Goal: Complete application form: Complete application form

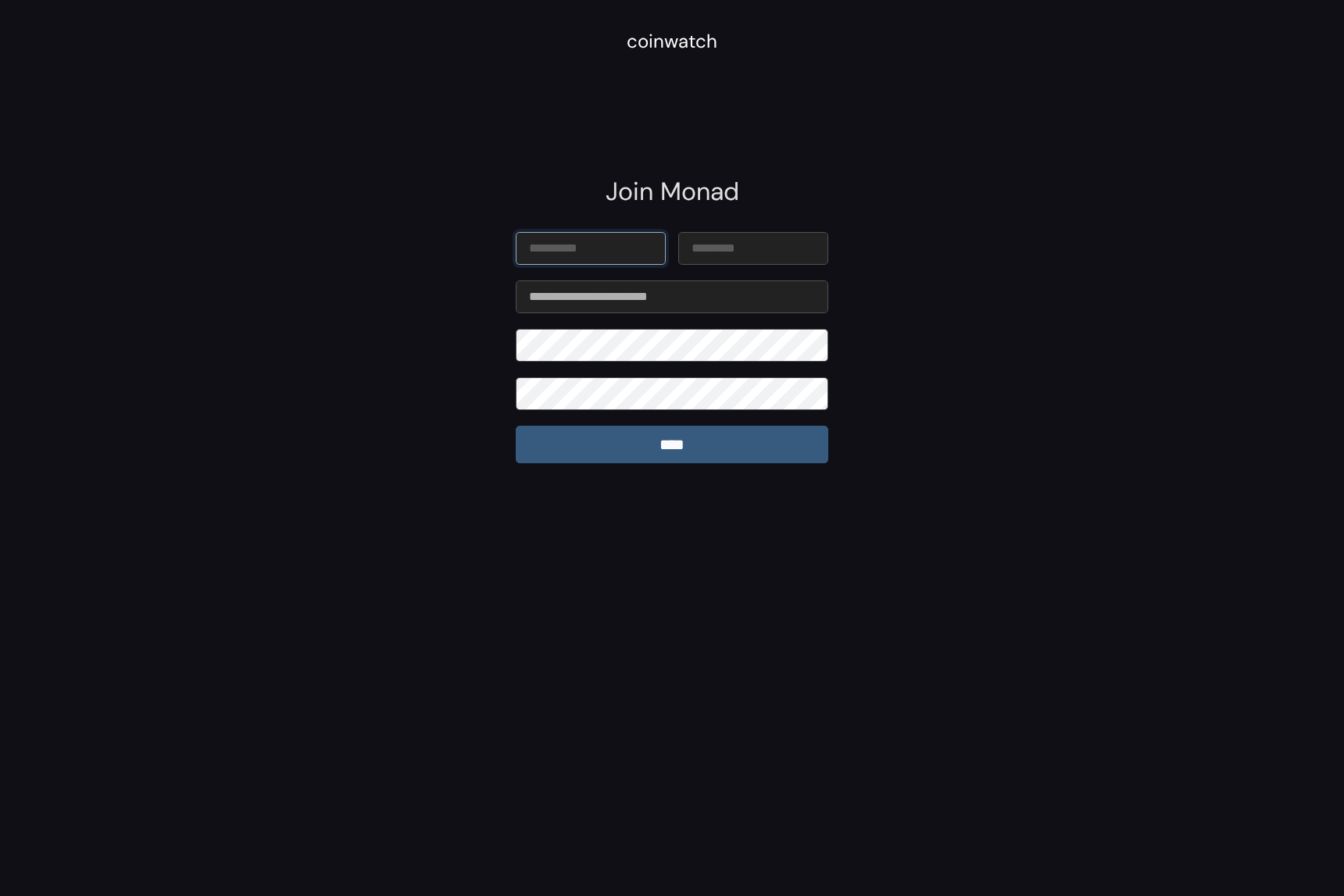
type input "********"
type input "*******"
click at [650, 453] on input "****" at bounding box center [672, 445] width 312 height 38
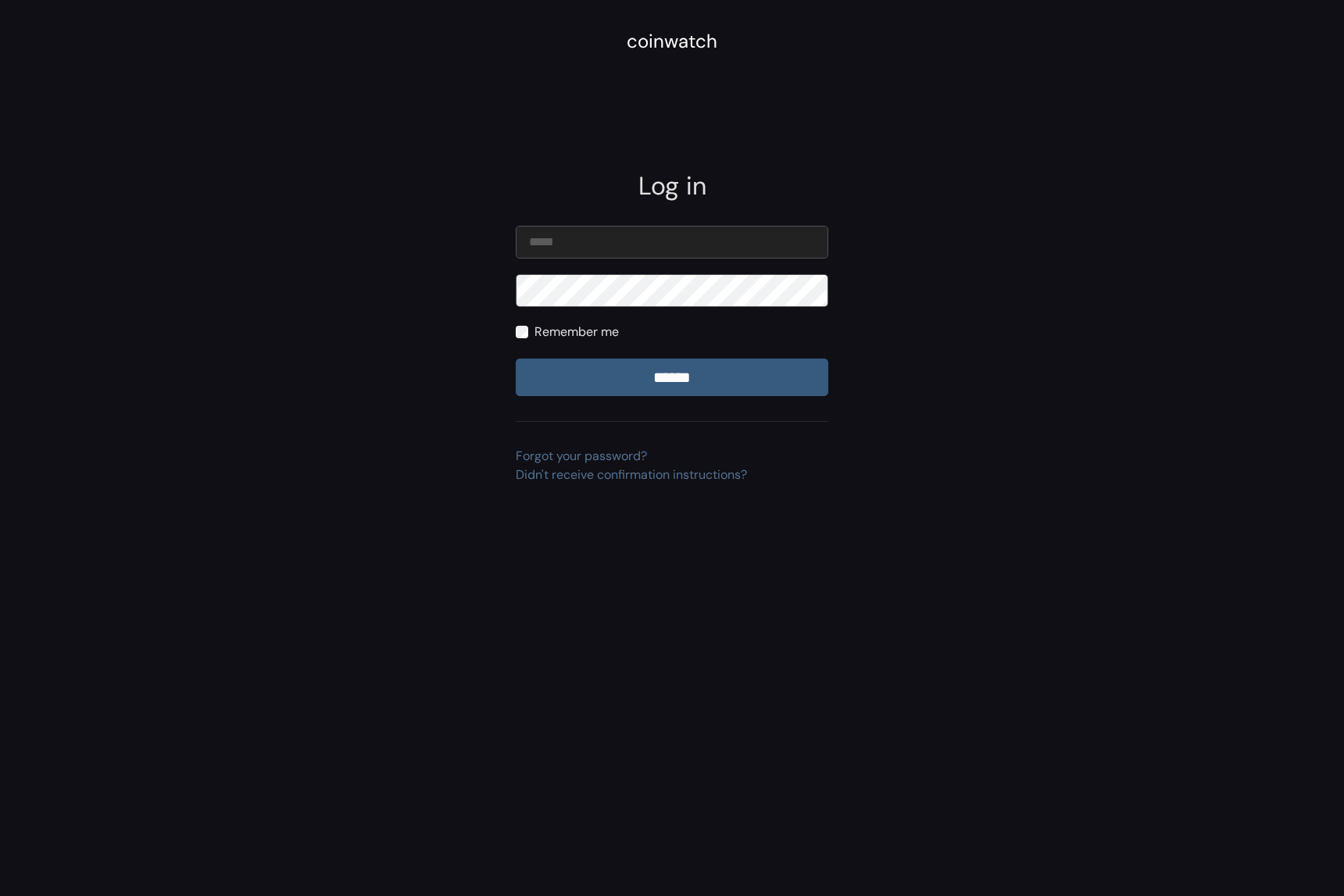
type input "**********"
